Goal: Navigation & Orientation: Understand site structure

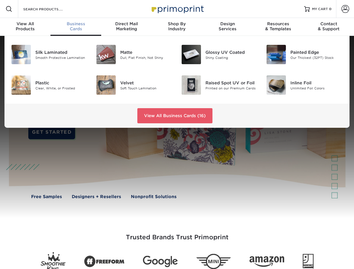
click at [177, 135] on div at bounding box center [177, 127] width 354 height 182
click at [9, 9] on span at bounding box center [9, 9] width 7 height 7
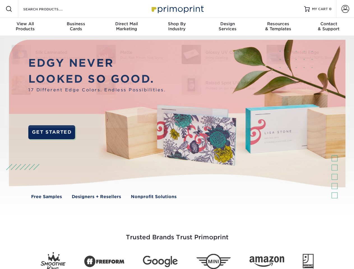
click at [345, 9] on span at bounding box center [346, 9] width 8 height 8
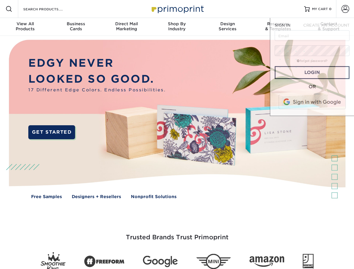
click at [25, 27] on div "View All Products" at bounding box center [25, 26] width 51 height 10
click at [76, 27] on div "Business Cards" at bounding box center [76, 26] width 51 height 10
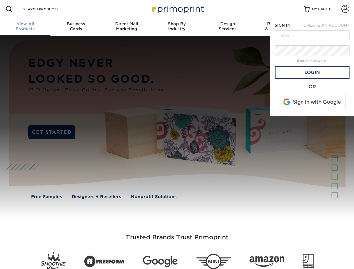
click at [127, 27] on div "Direct Mail Marketing" at bounding box center [126, 26] width 51 height 10
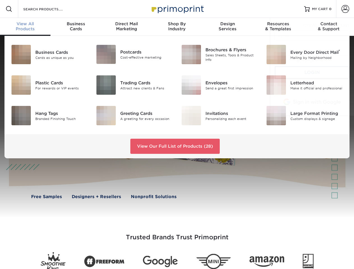
click at [177, 27] on div "Shop By Industry" at bounding box center [177, 26] width 51 height 10
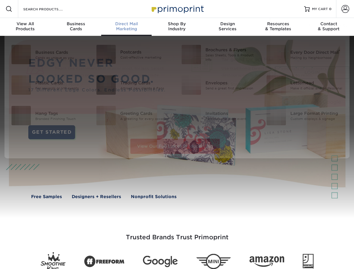
click at [228, 27] on div "Design Services" at bounding box center [228, 26] width 51 height 10
click at [278, 27] on span "SIGN IN" at bounding box center [283, 25] width 16 height 4
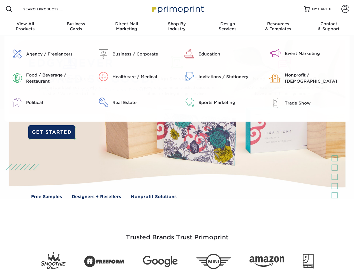
click at [329, 27] on div "Contact & Support" at bounding box center [329, 26] width 51 height 10
